Goal: Task Accomplishment & Management: Use online tool/utility

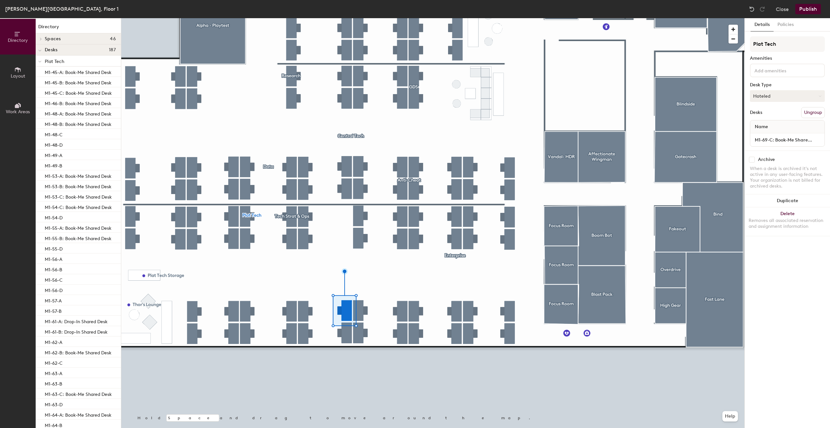
click at [774, 94] on button "Hoteled" at bounding box center [787, 96] width 75 height 12
click at [765, 119] on div "Assigned" at bounding box center [783, 116] width 65 height 10
click at [773, 139] on input "M1-69-C: Book-Me Shared Desk" at bounding box center [788, 139] width 72 height 9
click at [776, 139] on input "M1-69-C: Book-Me Shared Desk" at bounding box center [788, 139] width 72 height 9
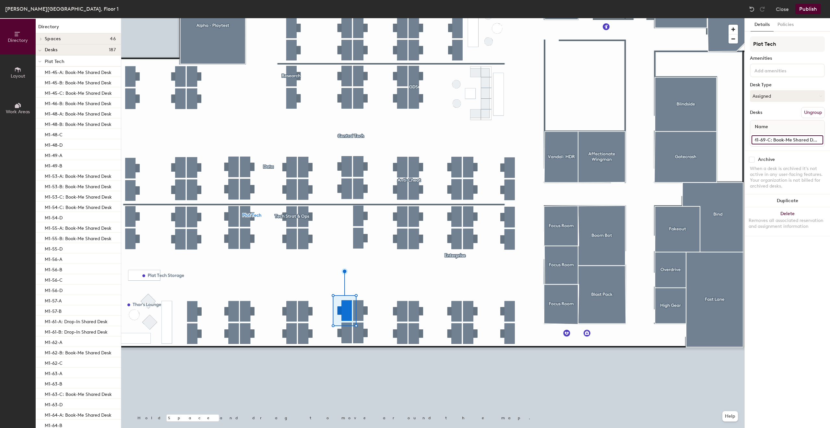
drag, startPoint x: 774, startPoint y: 143, endPoint x: 830, endPoint y: 142, distance: 56.1
click at [830, 142] on div "Details Policies Plat Tech Amenities Desk Type Assigned Desks Ungroup Name M1-6…" at bounding box center [787, 223] width 85 height 410
type input "M1-69-C"
click at [811, 10] on button "Publish" at bounding box center [809, 9] width 26 height 10
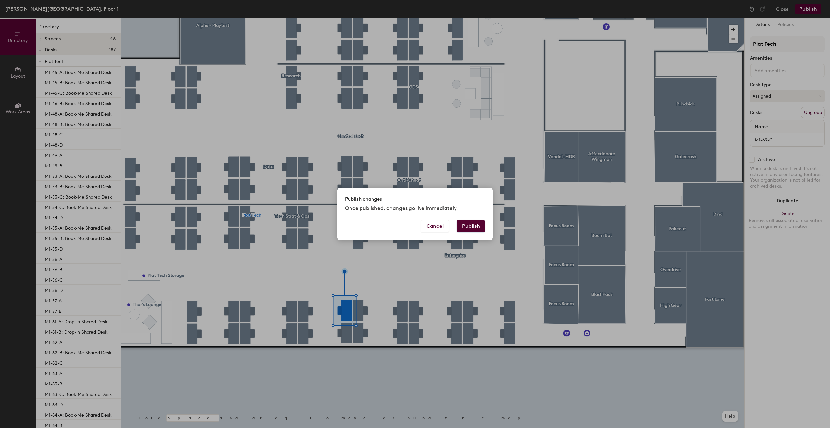
click at [465, 222] on button "Publish" at bounding box center [471, 226] width 28 height 12
